Goal: Information Seeking & Learning: Find specific page/section

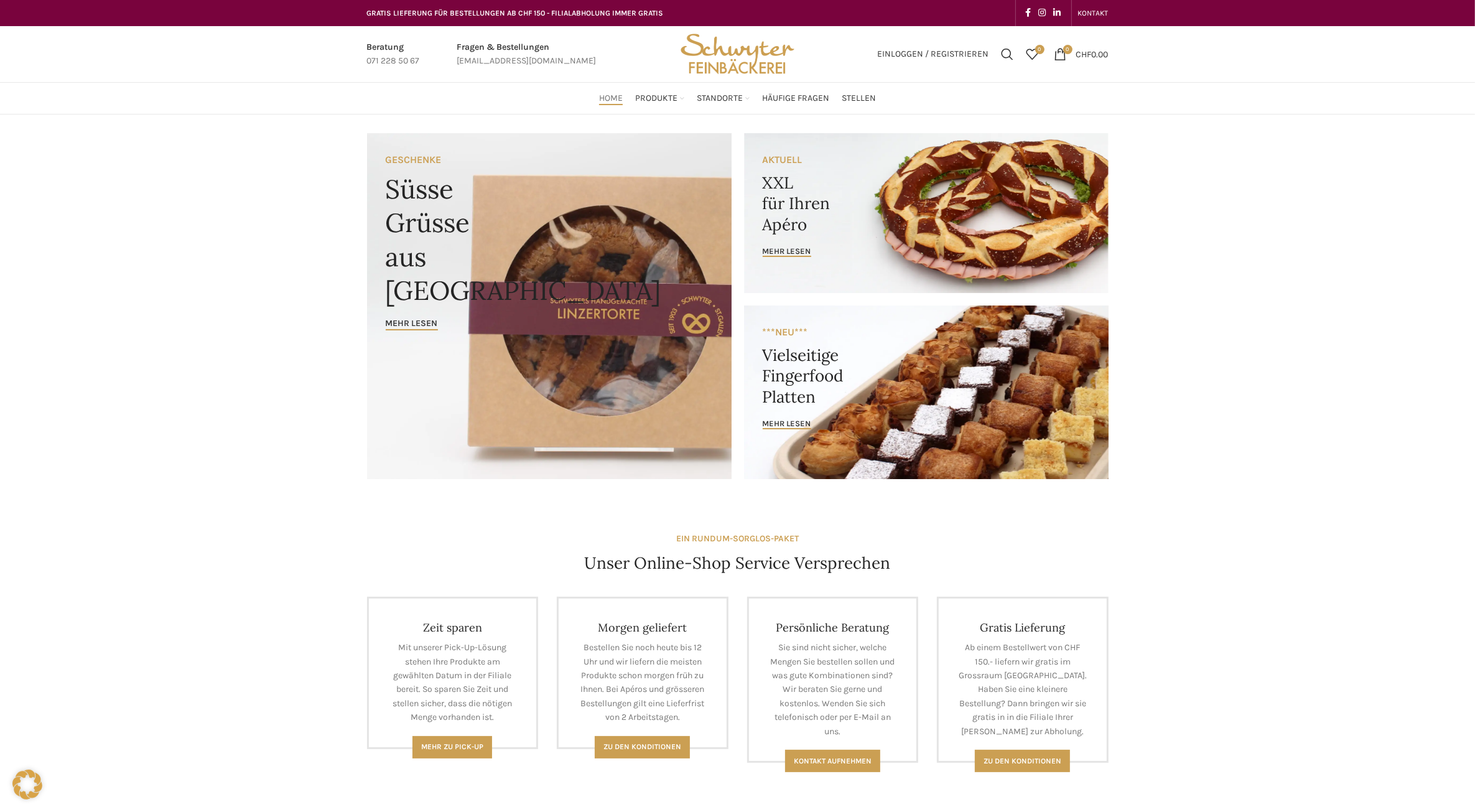
click at [709, 100] on span "Standorte" at bounding box center [720, 99] width 46 height 12
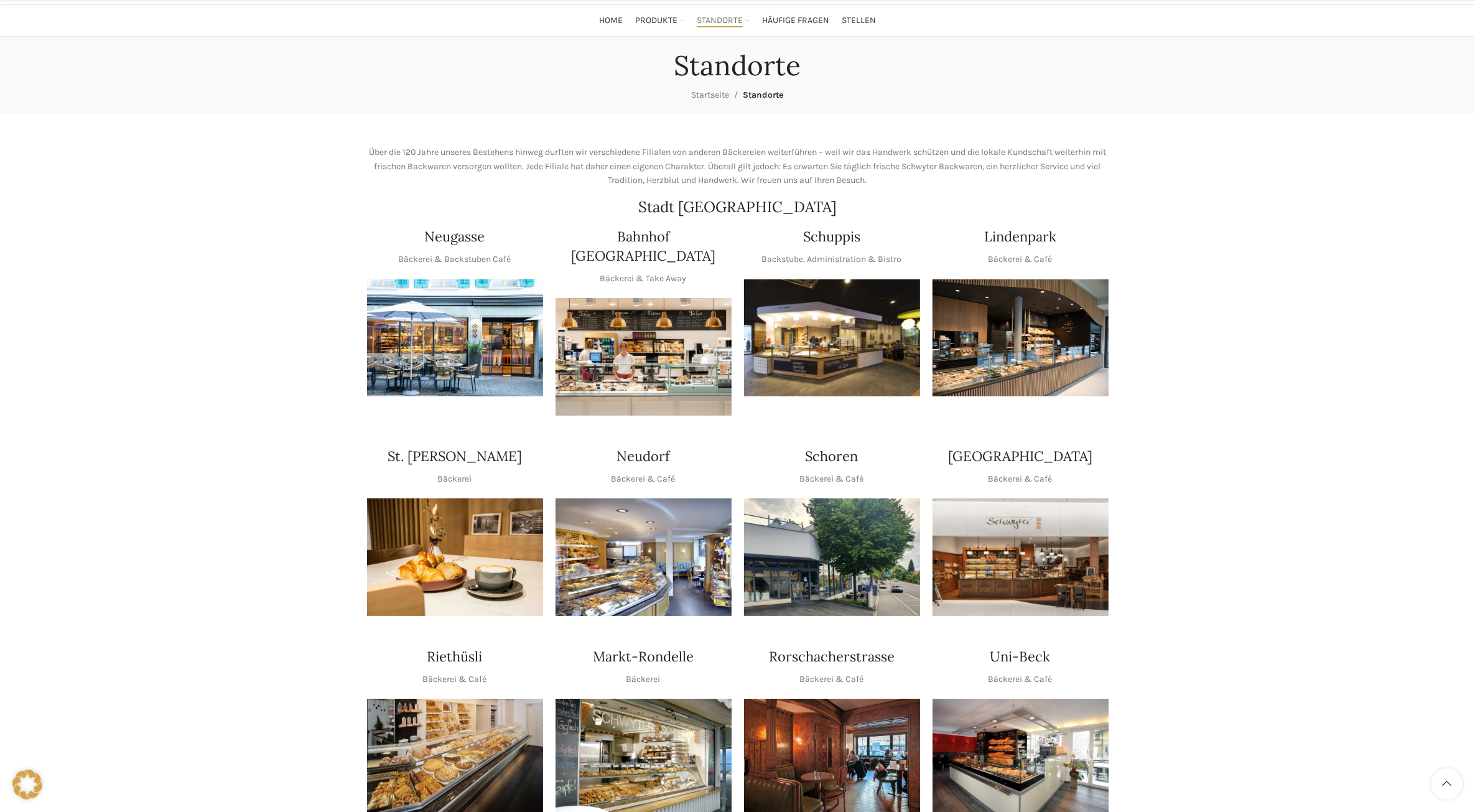
scroll to position [156, 0]
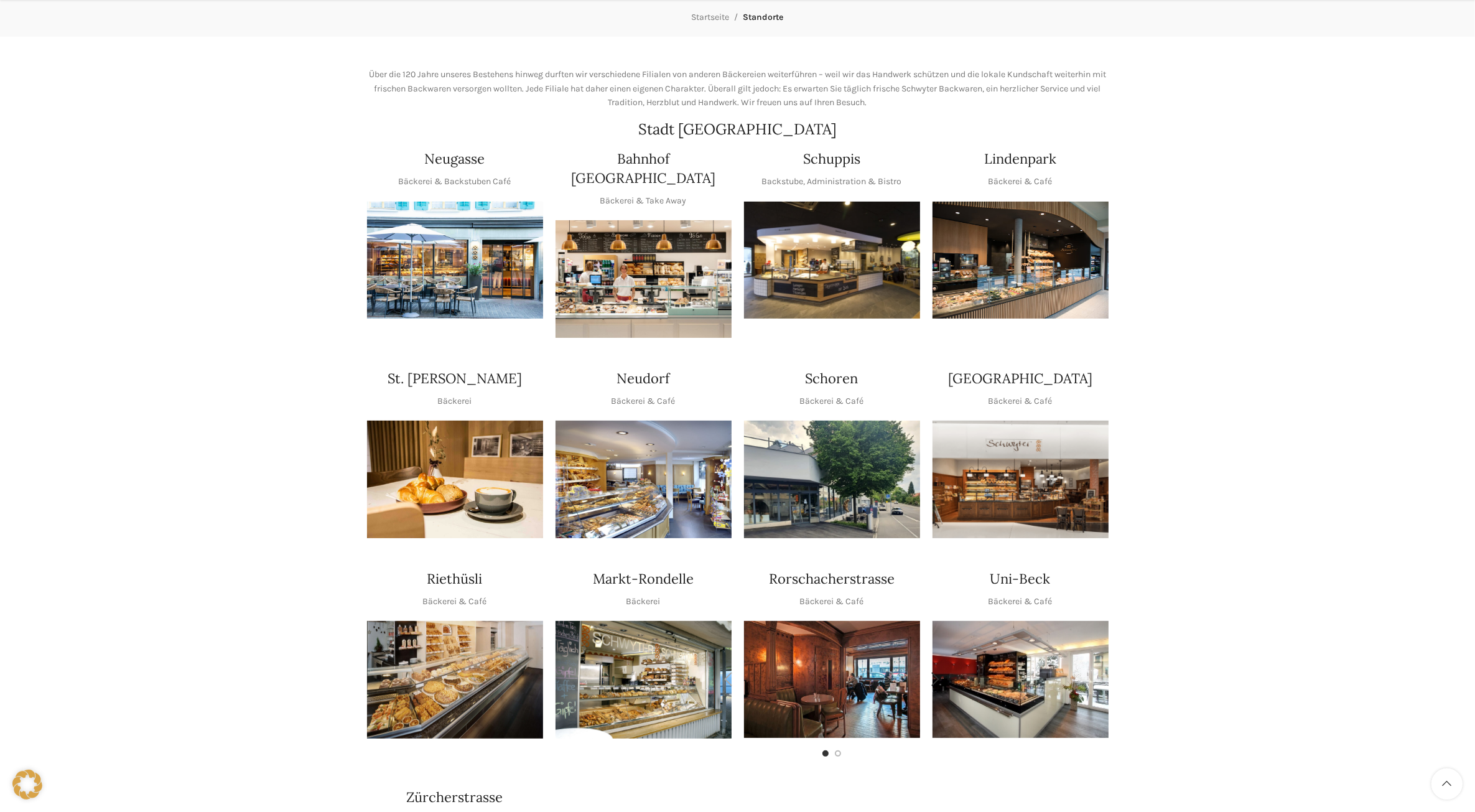
click at [865, 657] on img "1 / 2" at bounding box center [832, 679] width 176 height 117
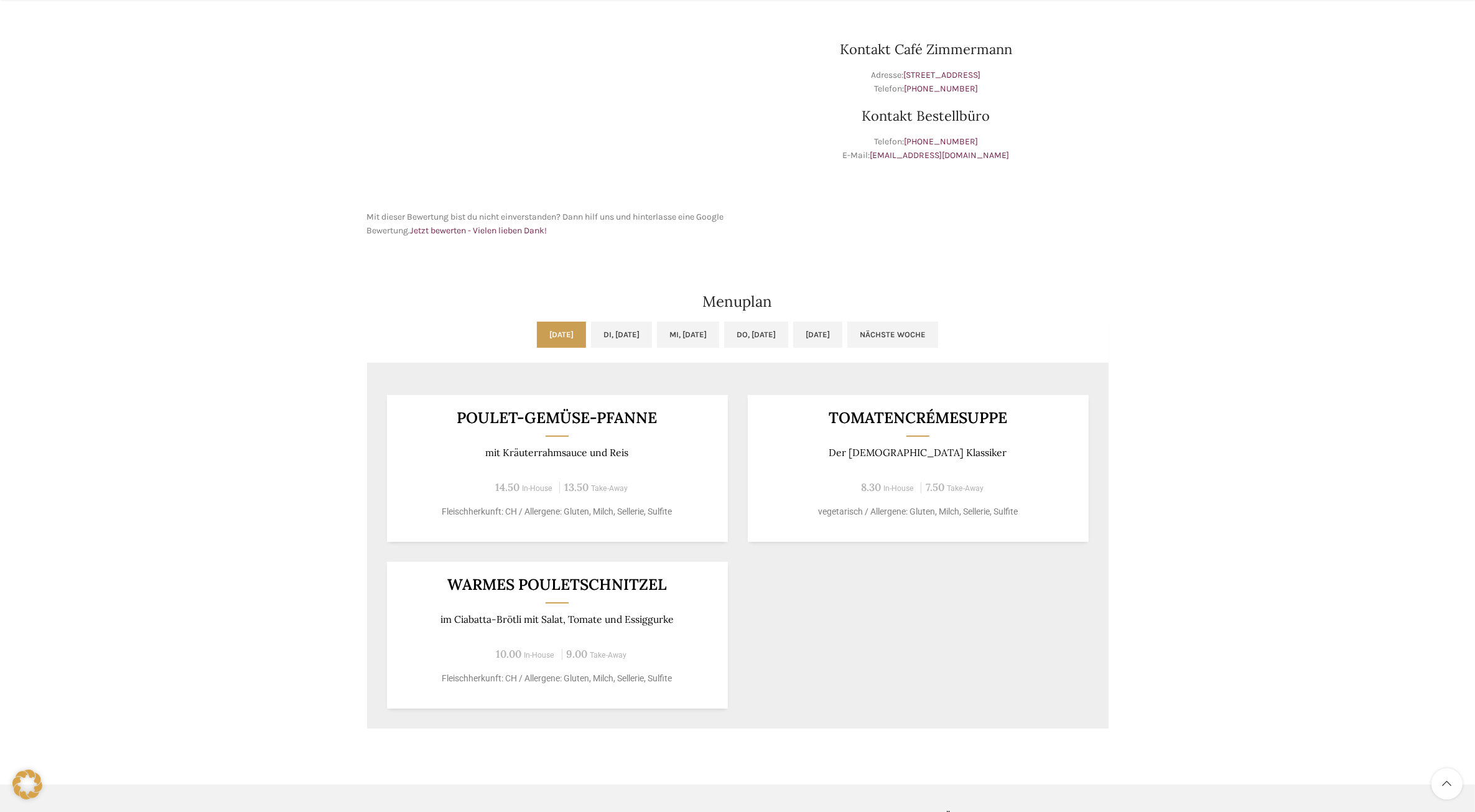
scroll to position [466, 0]
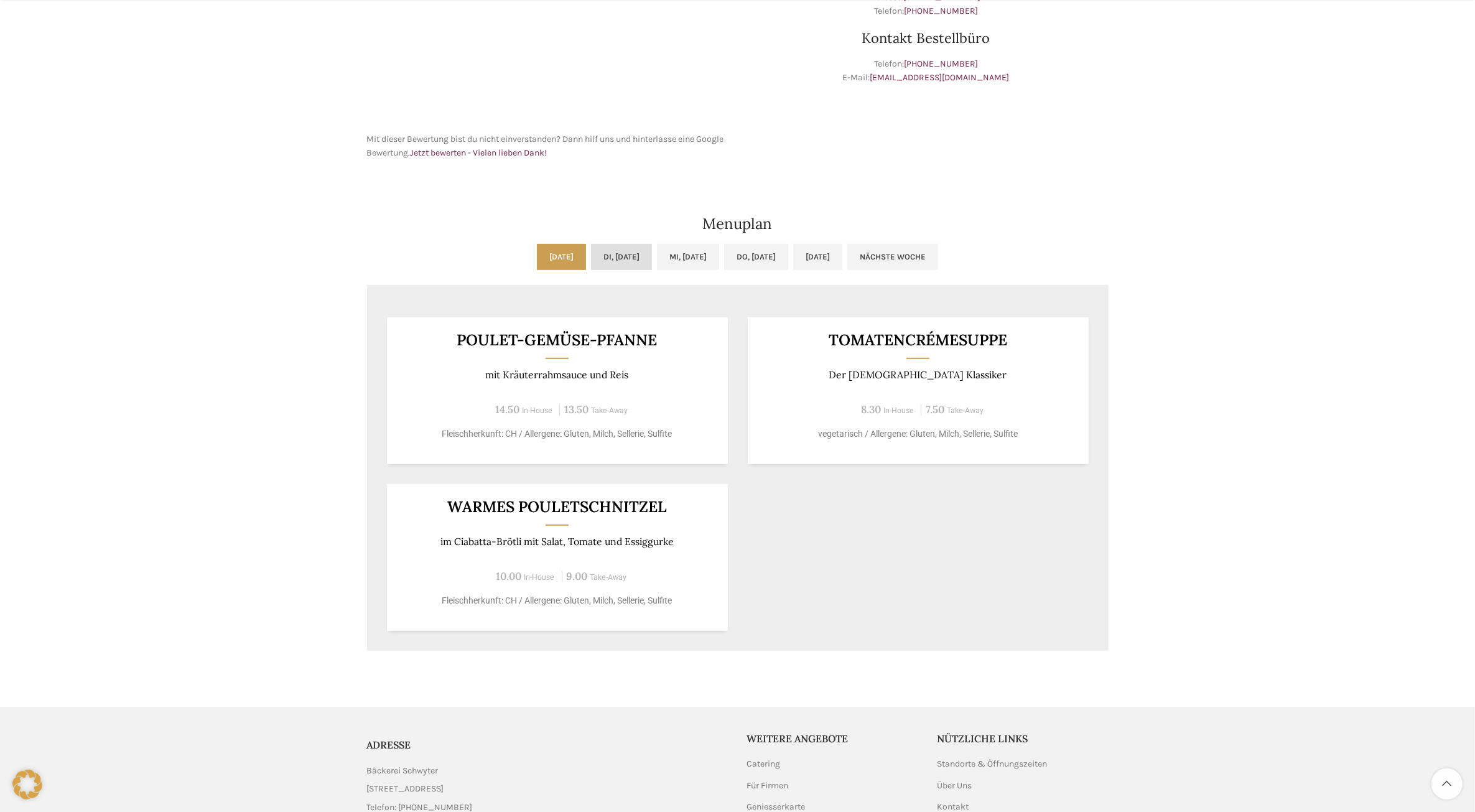
click at [625, 252] on link "Di, 07.10.2025" at bounding box center [621, 257] width 61 height 26
click at [693, 252] on link "Mi, 08.10.2025" at bounding box center [688, 257] width 62 height 26
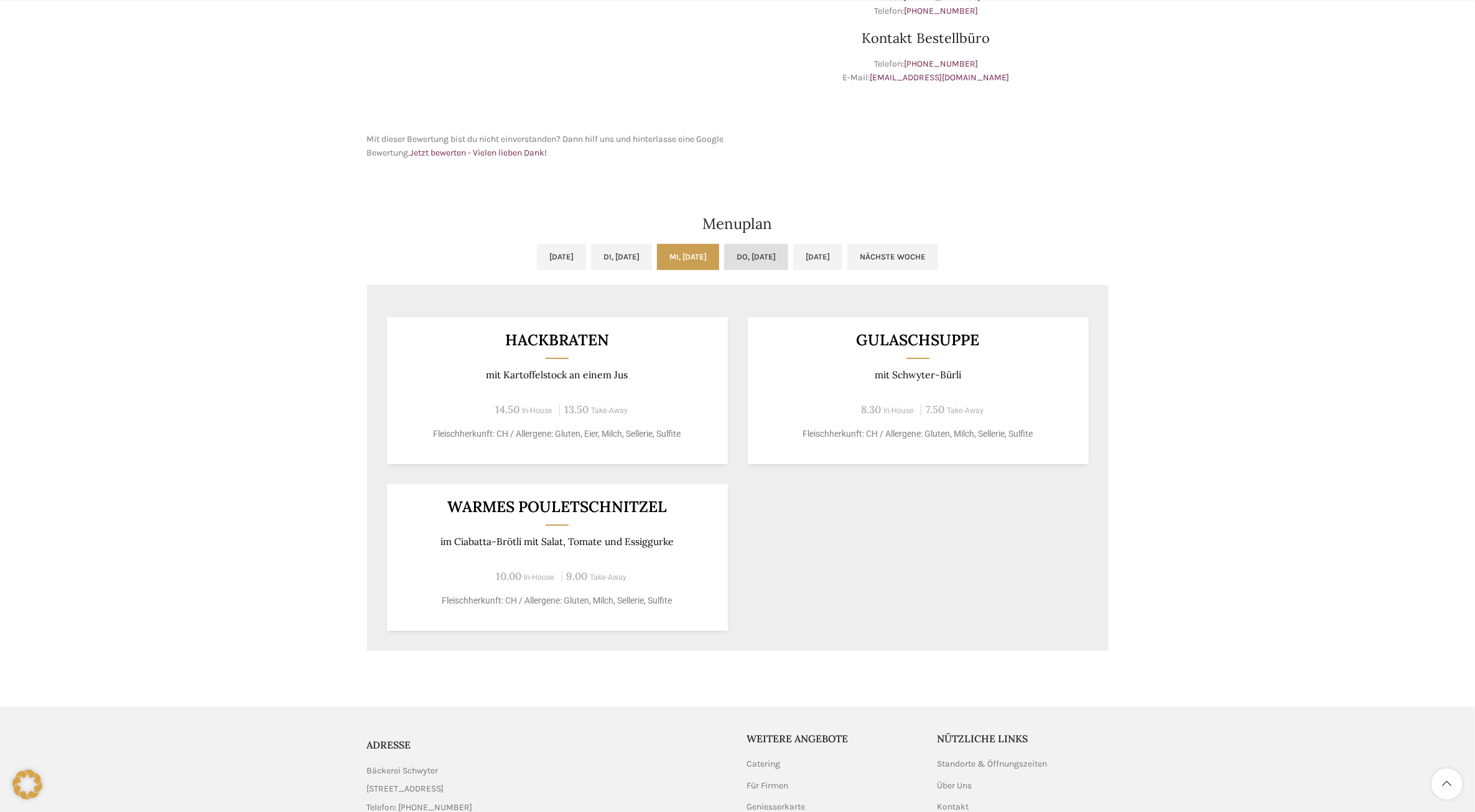
click at [752, 256] on link "Do, 09.10.2025" at bounding box center [756, 257] width 64 height 26
click at [842, 247] on link "Fr, 10.10.2025" at bounding box center [817, 257] width 49 height 26
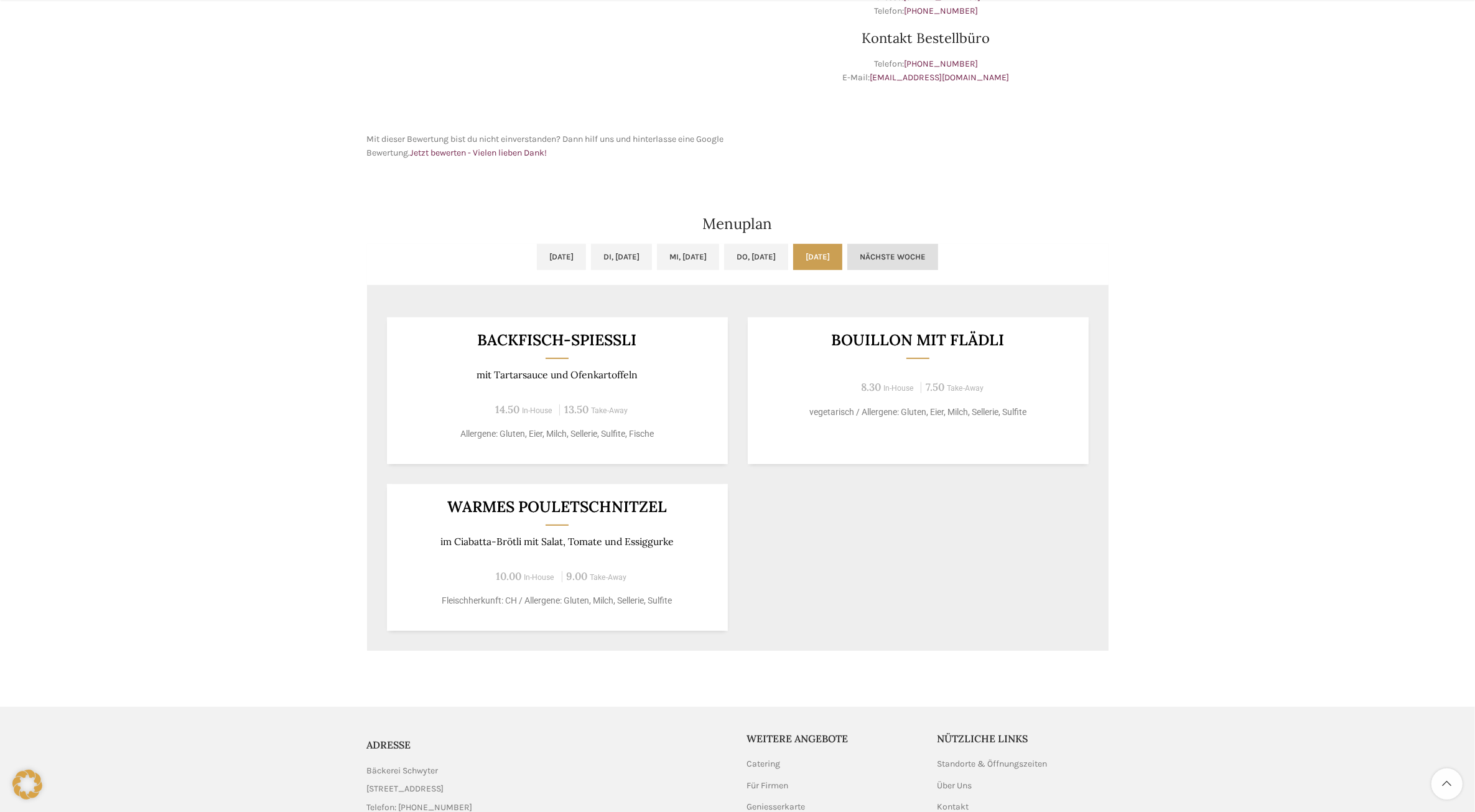
click at [923, 259] on link "Nächste Woche" at bounding box center [892, 257] width 91 height 26
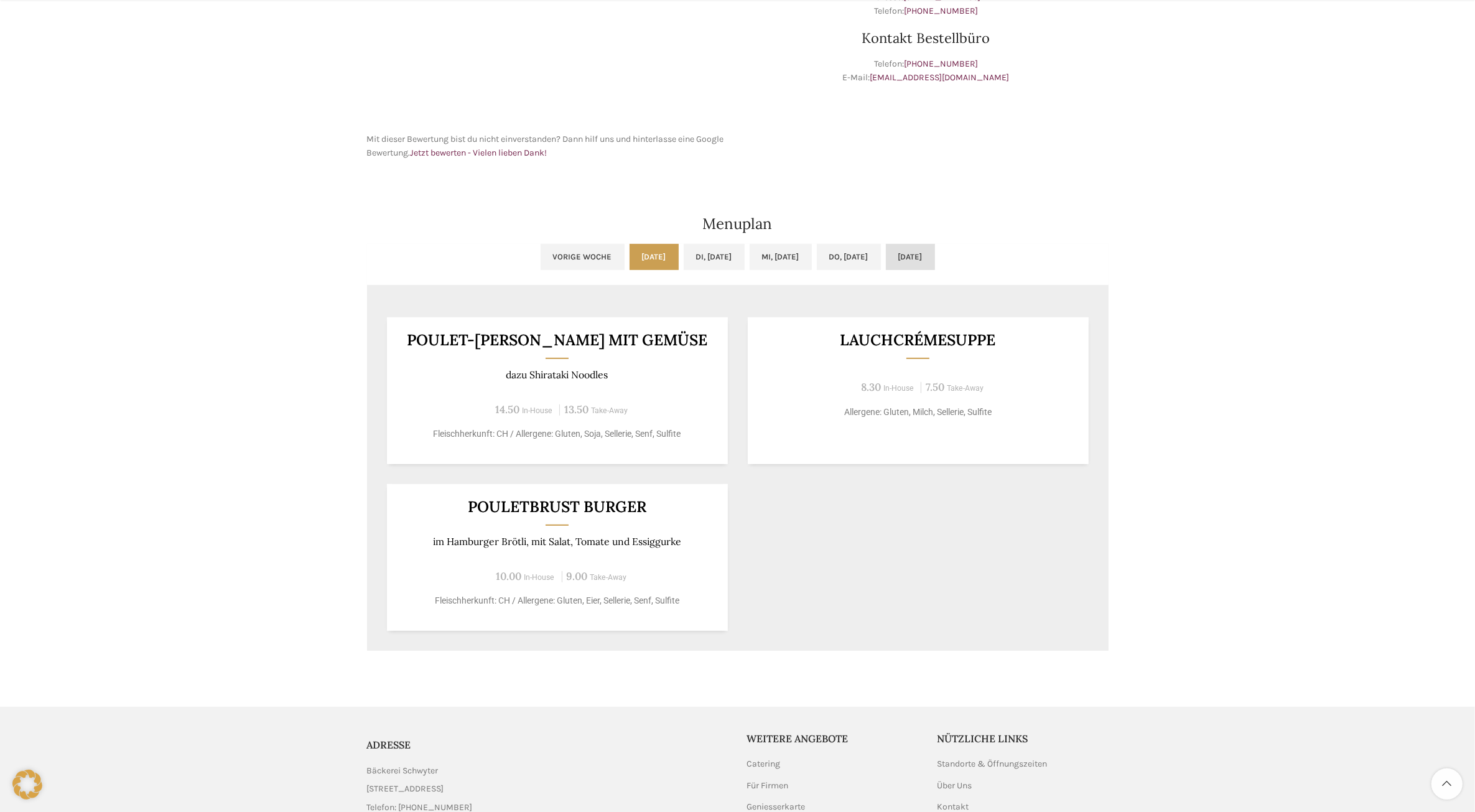
click at [935, 256] on link "Fr, 17.10.2025" at bounding box center [910, 257] width 49 height 26
click at [1037, 255] on ul "Vorige Woche Mo, 13.10.2025 Di, 14.10.2025 Mi, 15.10.2025 Do, 16.10.2025 Fr, 17…" at bounding box center [738, 265] width 741 height 41
click at [546, 259] on link "Vorige Woche" at bounding box center [583, 257] width 84 height 26
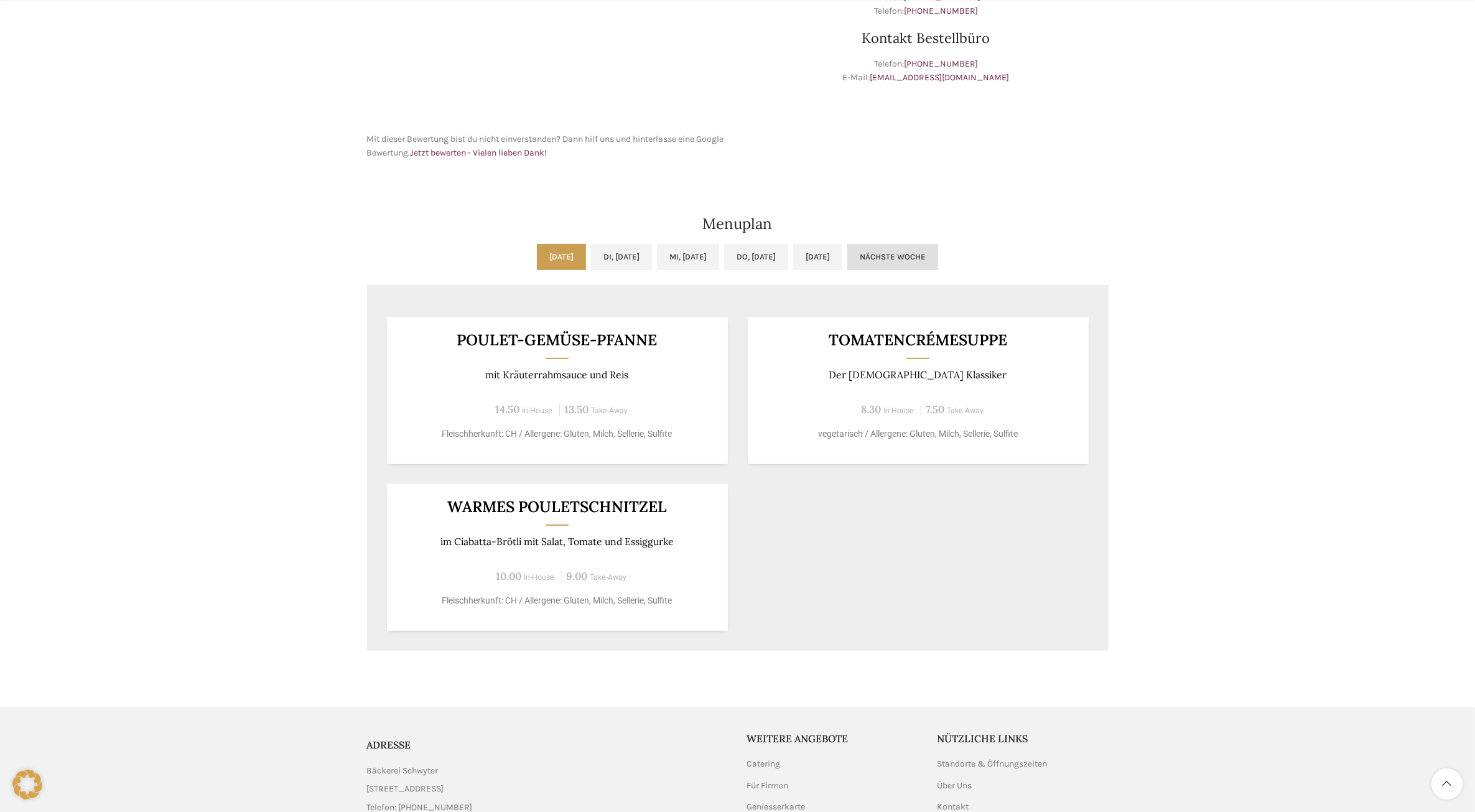
click at [938, 251] on link "Nächste Woche" at bounding box center [892, 257] width 91 height 26
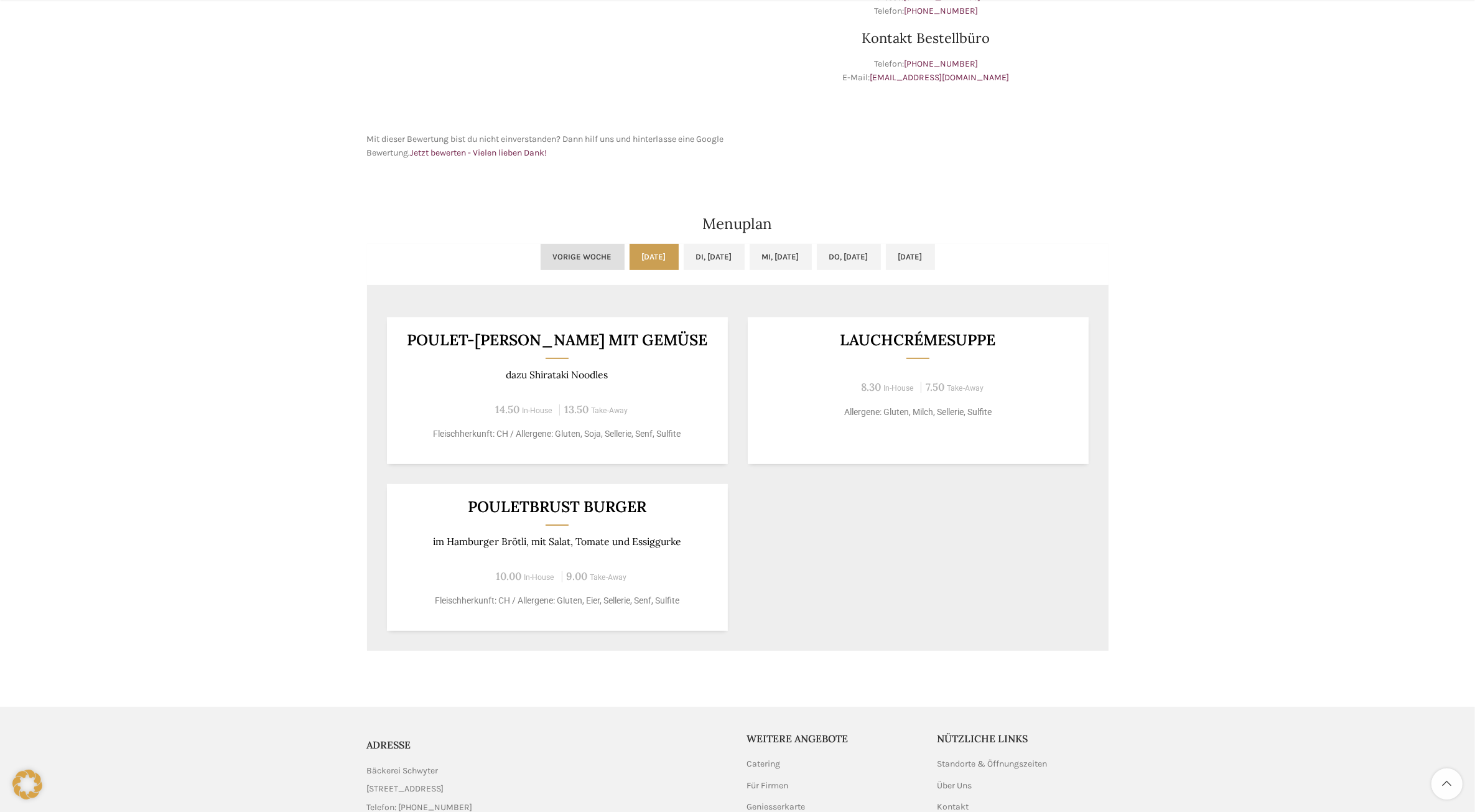
click at [555, 258] on link "Vorige Woche" at bounding box center [583, 257] width 84 height 26
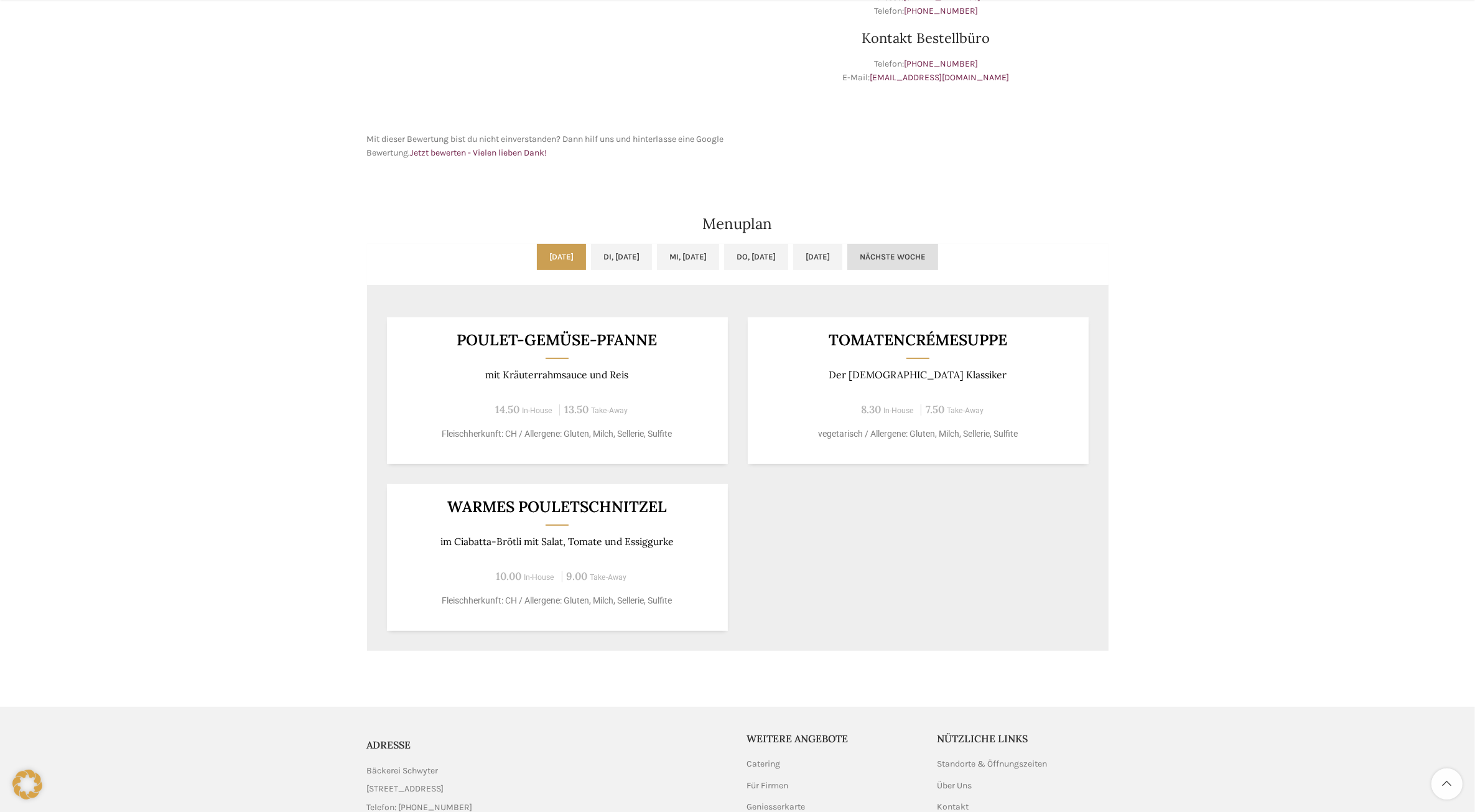
click at [938, 256] on link "Nächste Woche" at bounding box center [892, 257] width 91 height 26
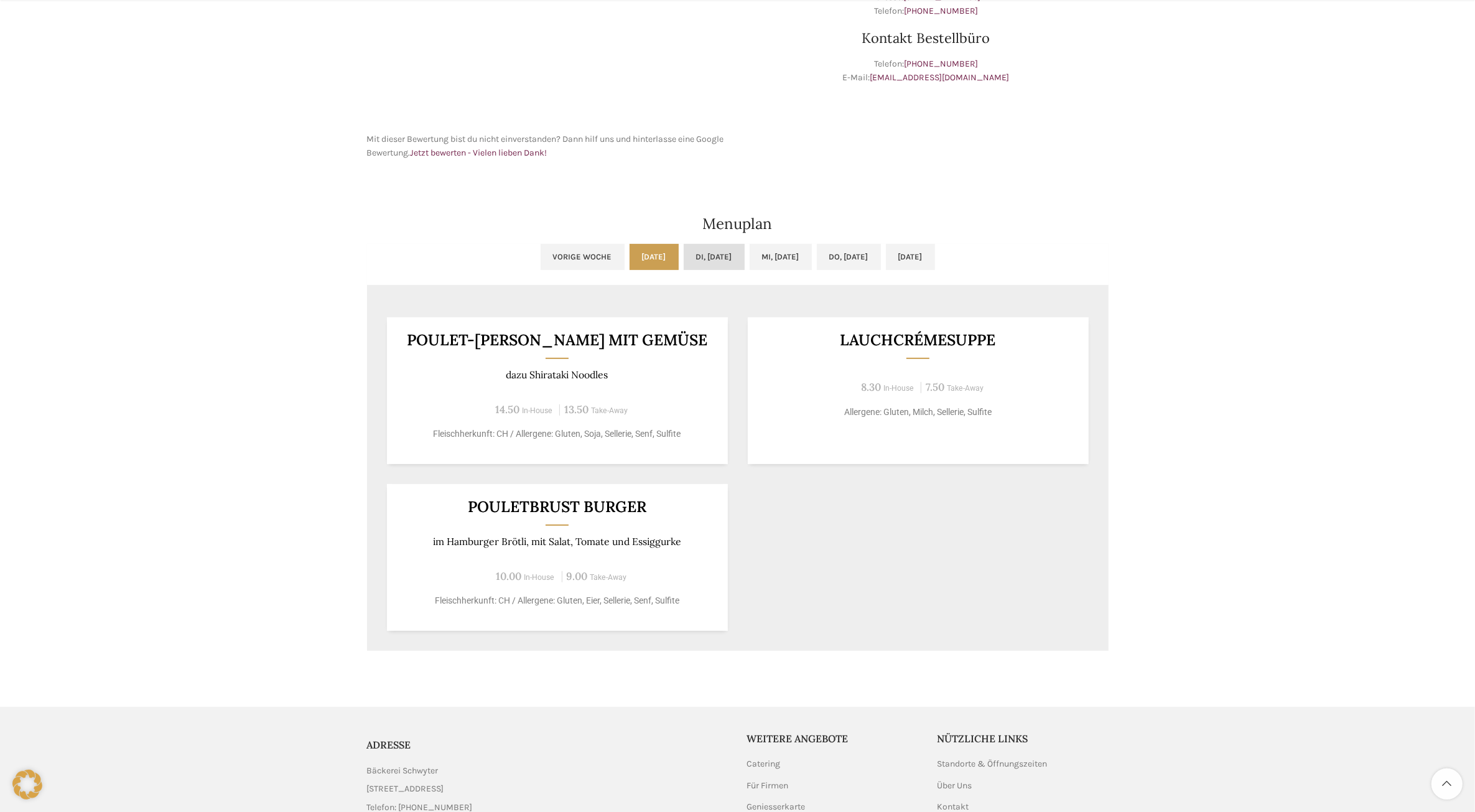
click at [693, 256] on link "Di, 14.10.2025" at bounding box center [714, 257] width 61 height 26
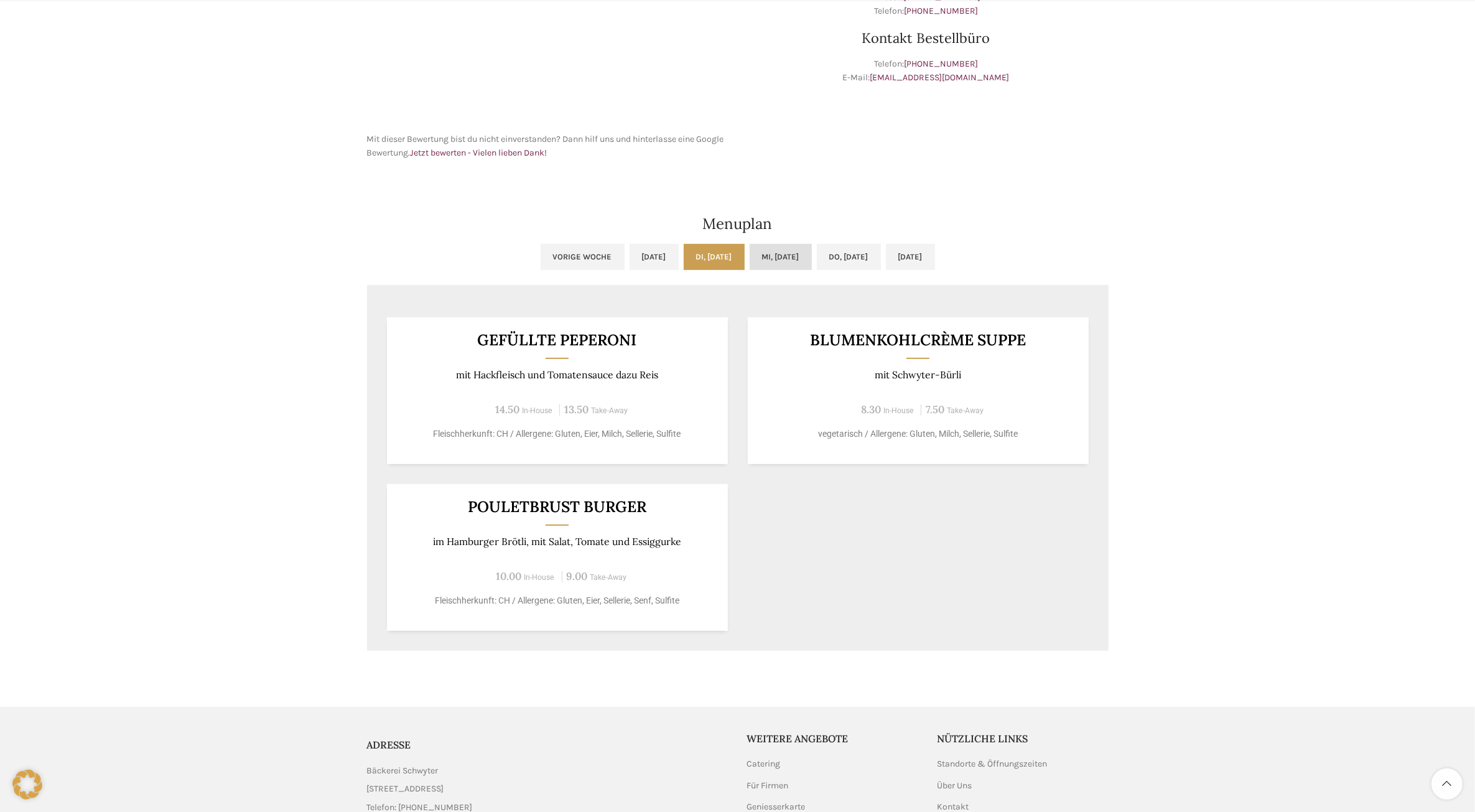
click at [765, 258] on link "Mi, 15.10.2025" at bounding box center [780, 257] width 62 height 26
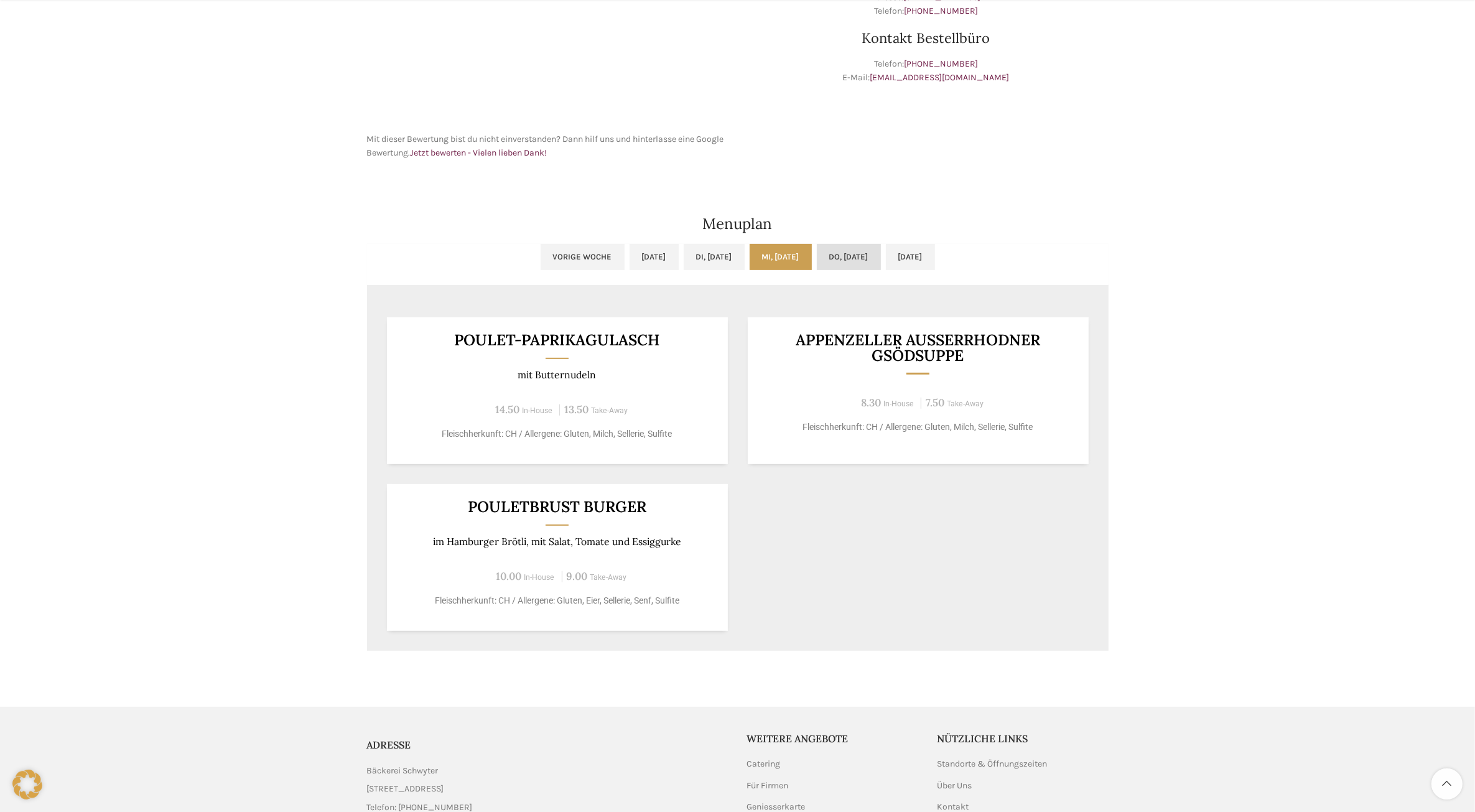
click at [866, 252] on link "Do, 16.10.2025" at bounding box center [848, 257] width 64 height 26
click at [908, 260] on link "Fr, 17.10.2025" at bounding box center [910, 257] width 49 height 26
